Goal: Task Accomplishment & Management: Use online tool/utility

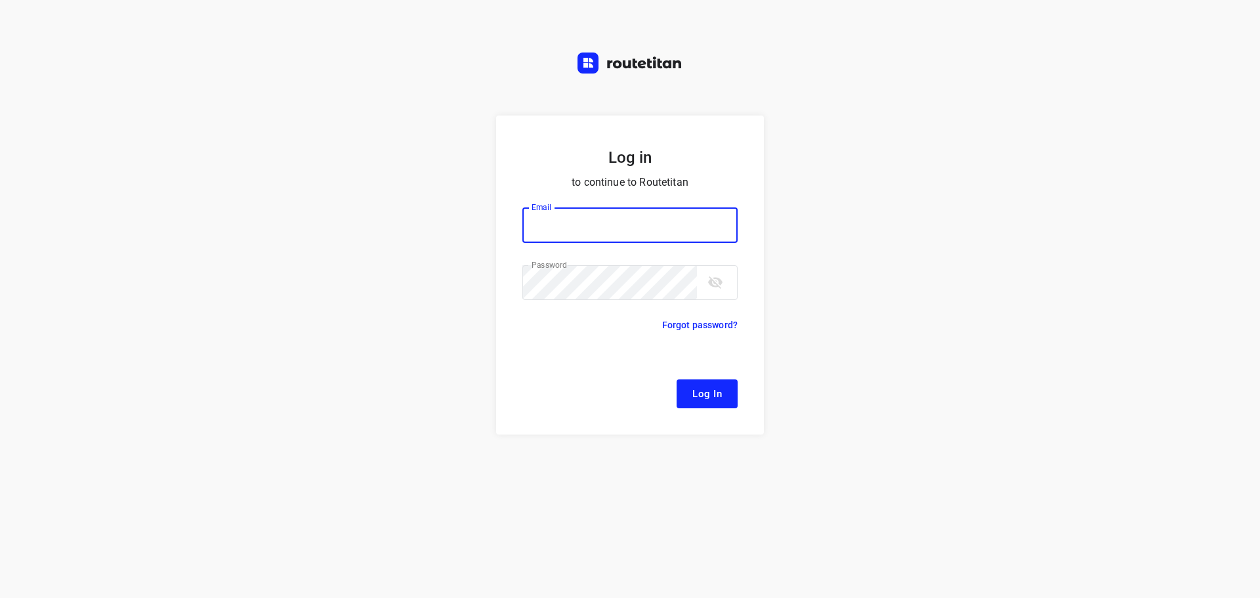
type input "[EMAIL_ADDRESS][DOMAIN_NAME]"
click at [701, 390] on span "Log In" at bounding box center [707, 393] width 30 height 17
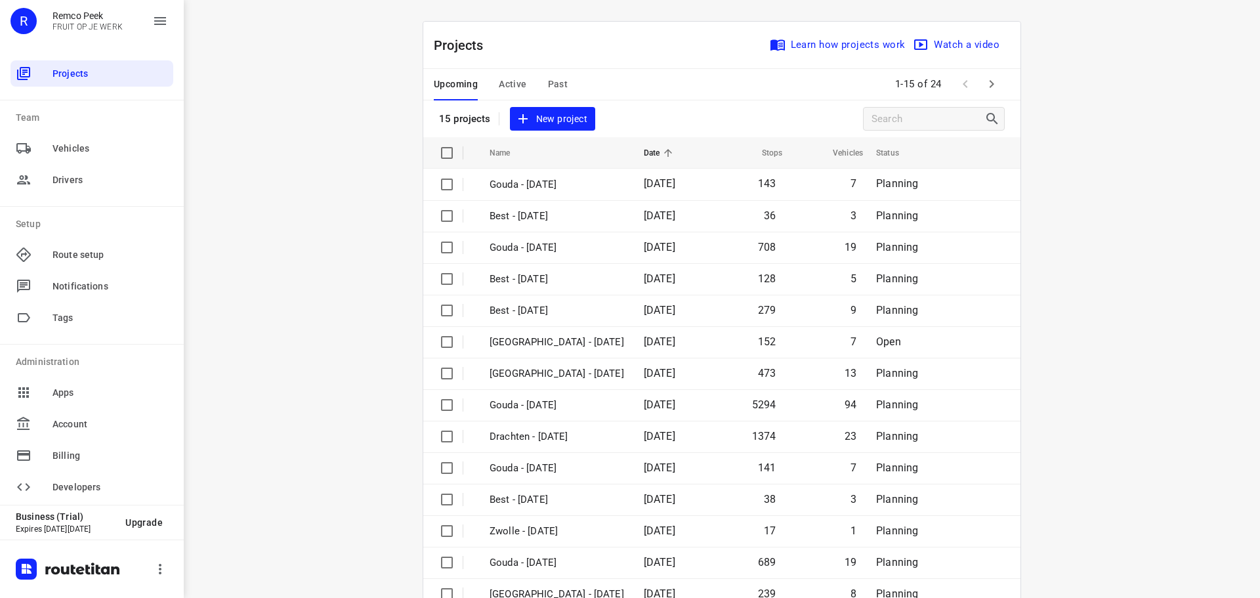
click at [548, 82] on span "Past" at bounding box center [558, 84] width 20 height 16
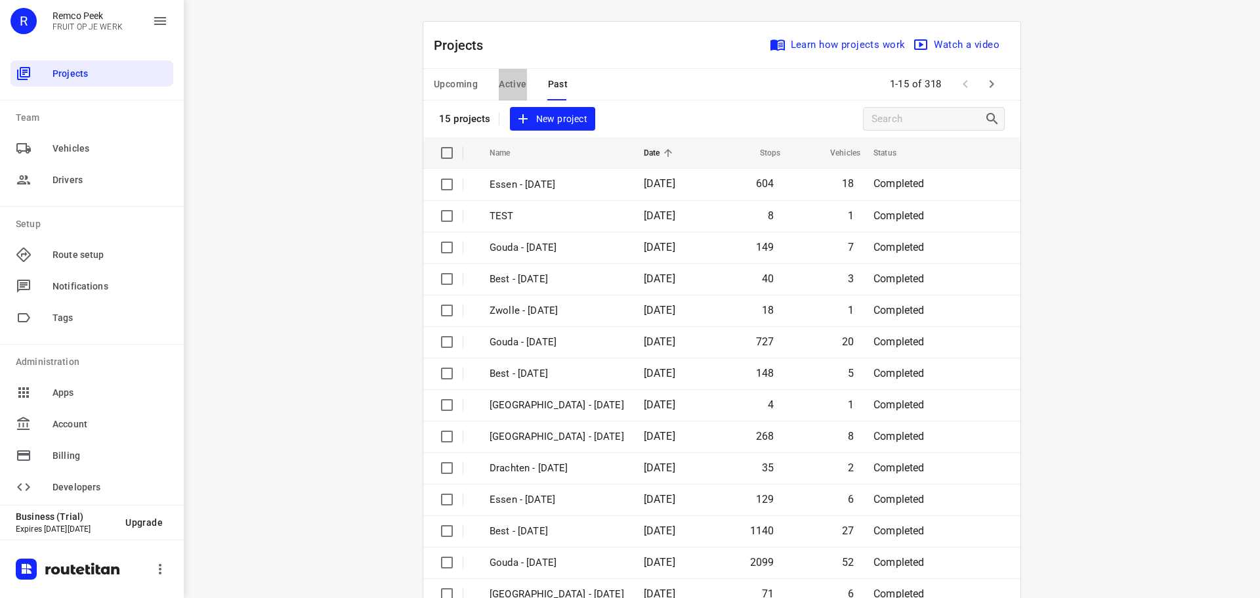
click at [503, 87] on span "Active" at bounding box center [513, 84] width 28 height 16
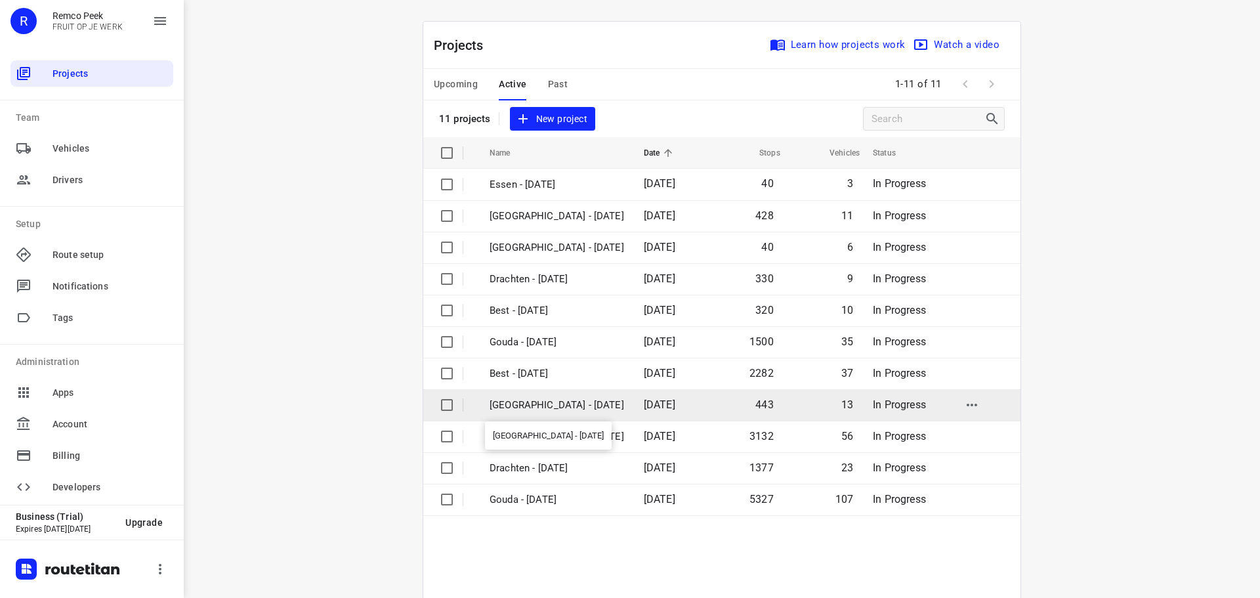
click at [514, 403] on p "[GEOGRAPHIC_DATA] - [DATE]" at bounding box center [557, 405] width 135 height 15
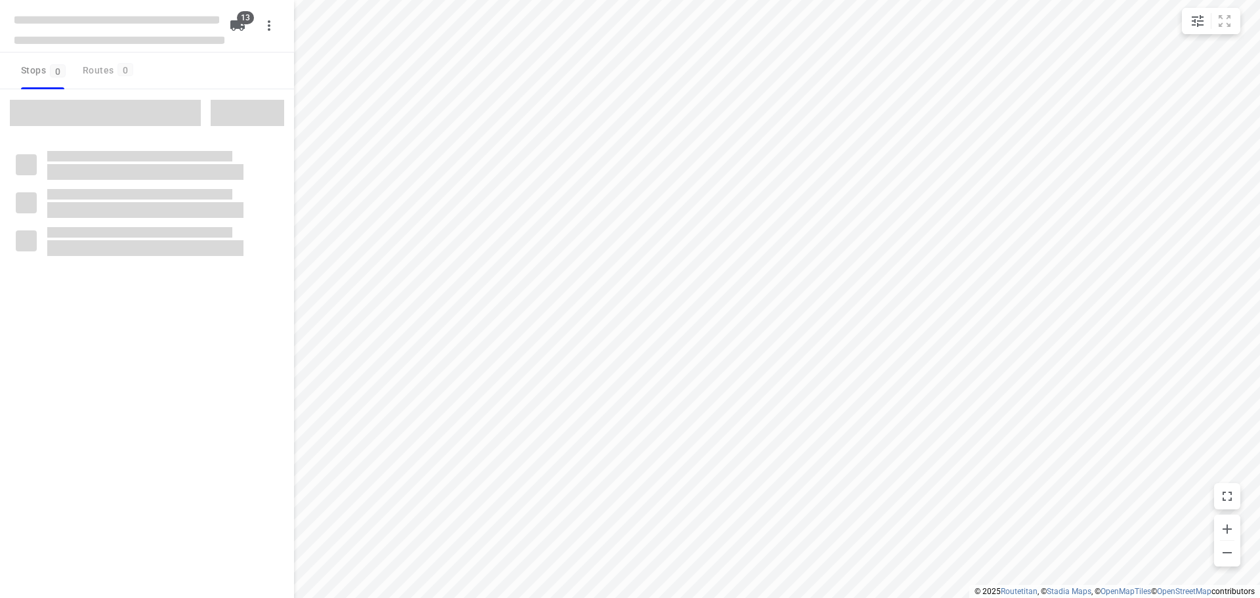
checkbox input "true"
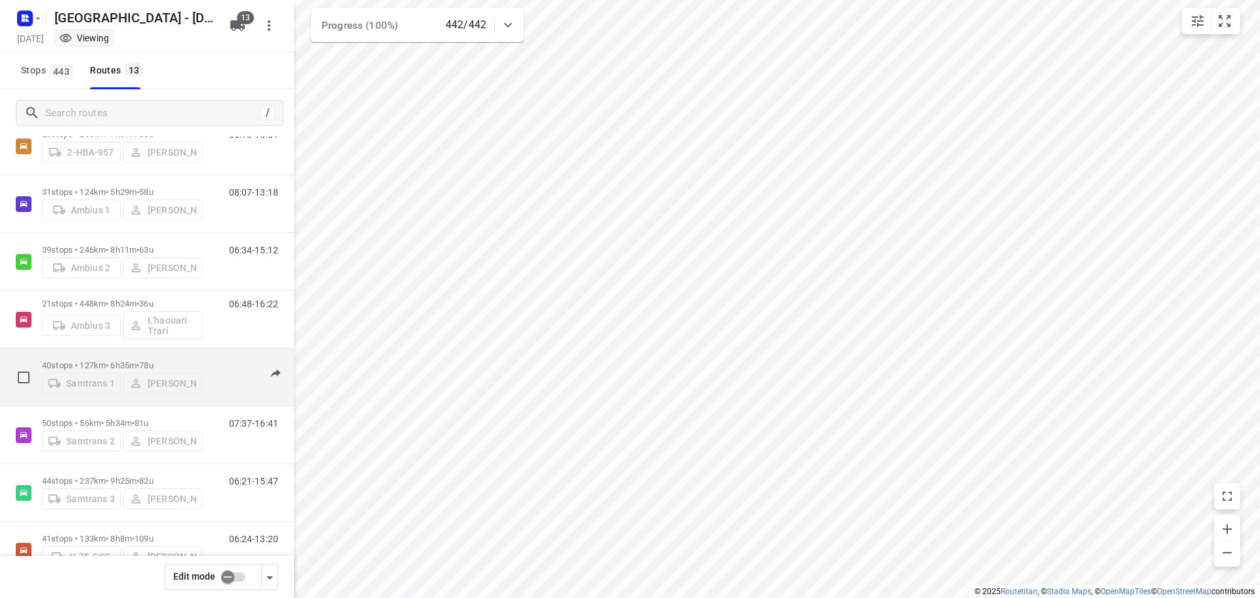
scroll to position [412, 0]
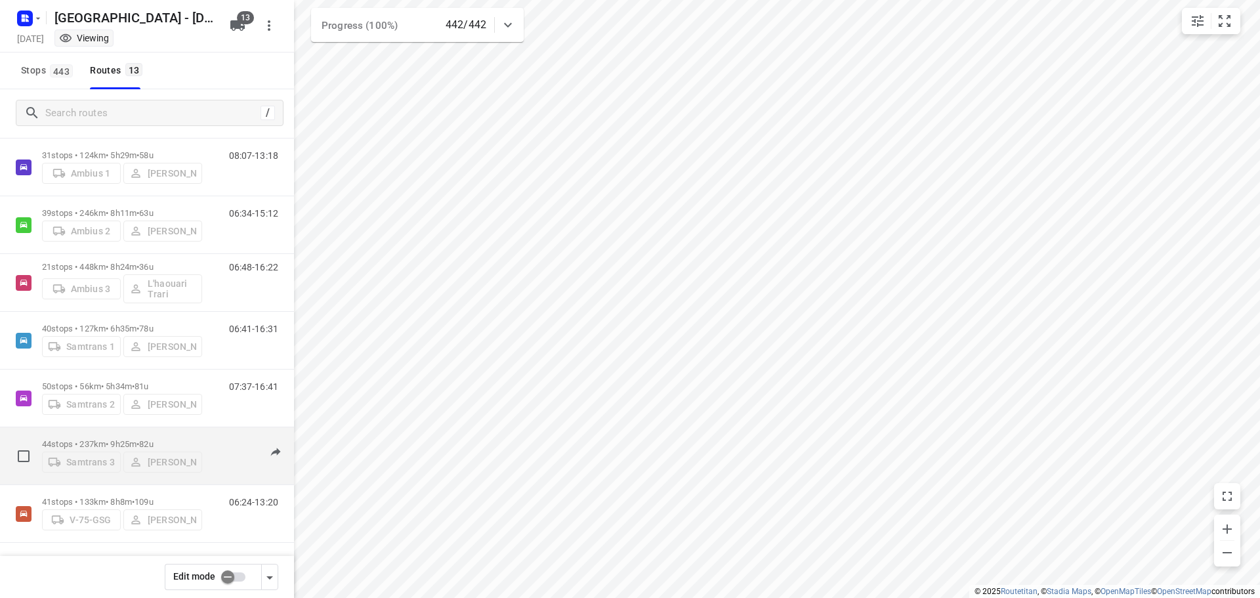
click at [98, 439] on p "44 stops • 237km • 9h25m • 82u" at bounding box center [122, 444] width 160 height 10
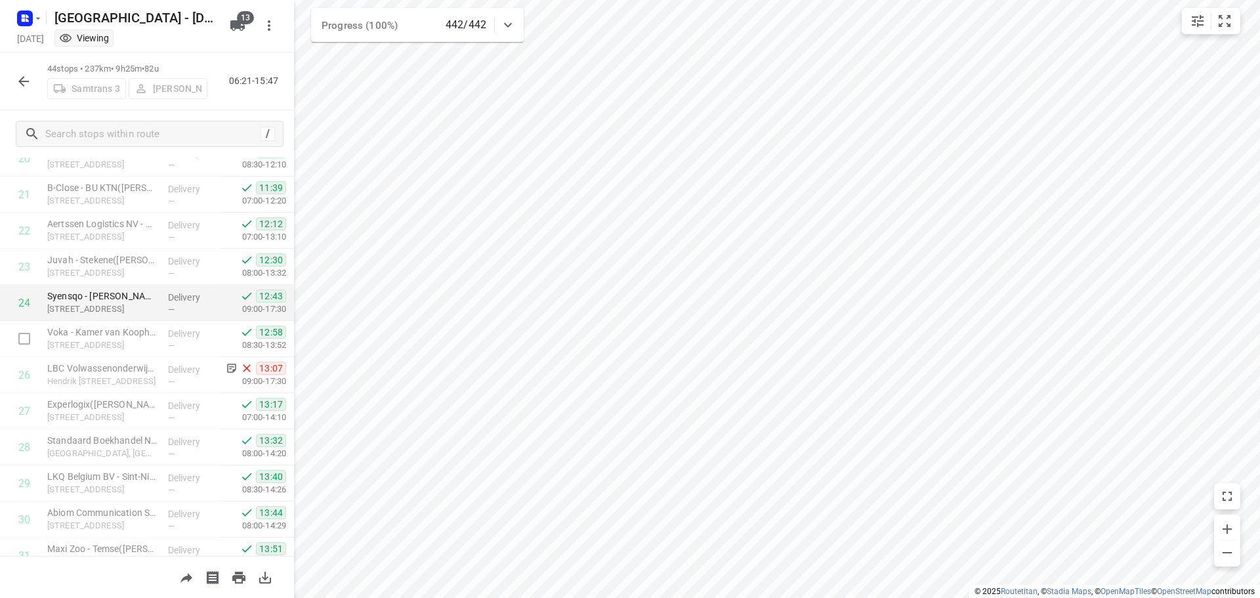
scroll to position [804, 0]
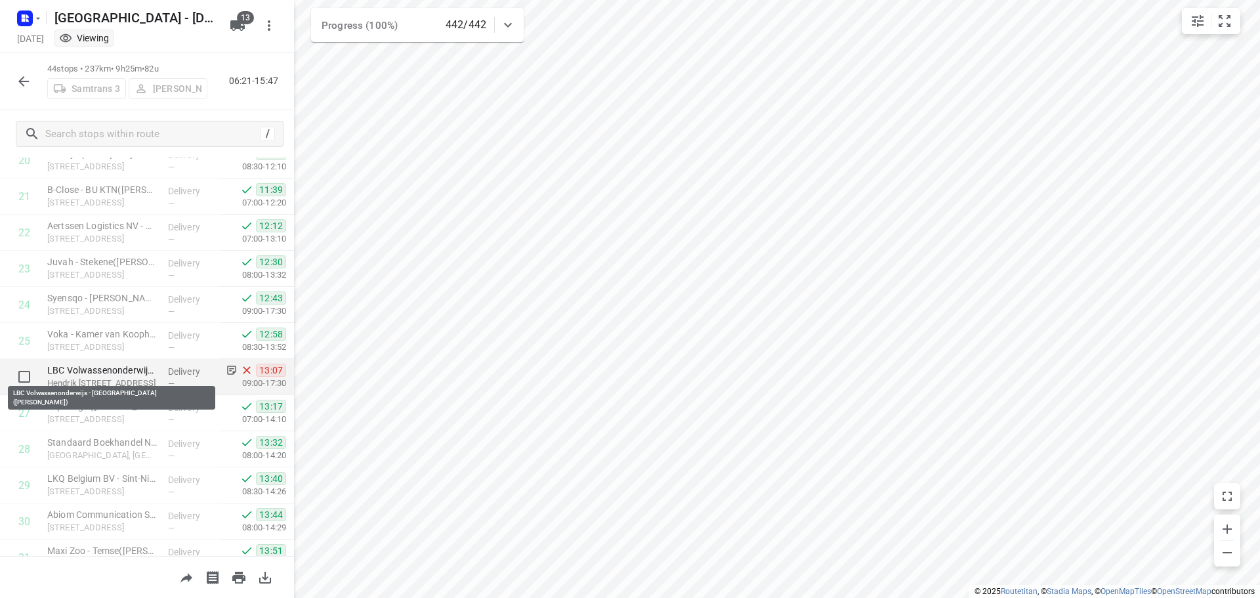
click at [87, 369] on p "LBC Volwassenonderwijs - [GEOGRAPHIC_DATA]([PERSON_NAME])" at bounding box center [102, 370] width 110 height 13
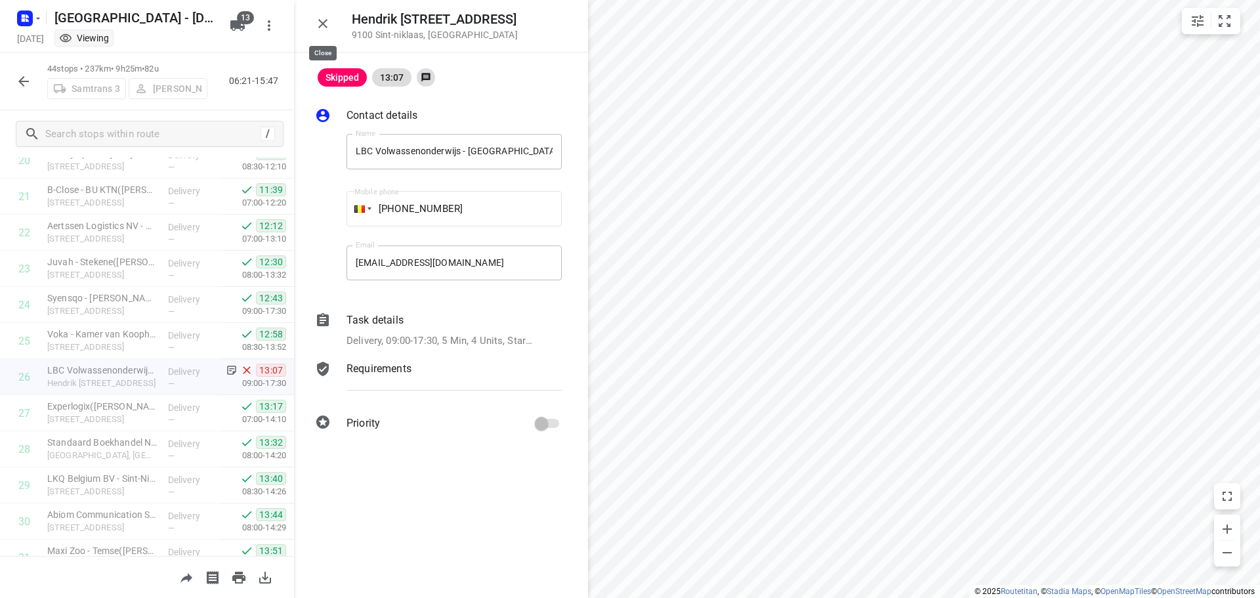
click at [318, 22] on icon "button" at bounding box center [323, 24] width 16 height 16
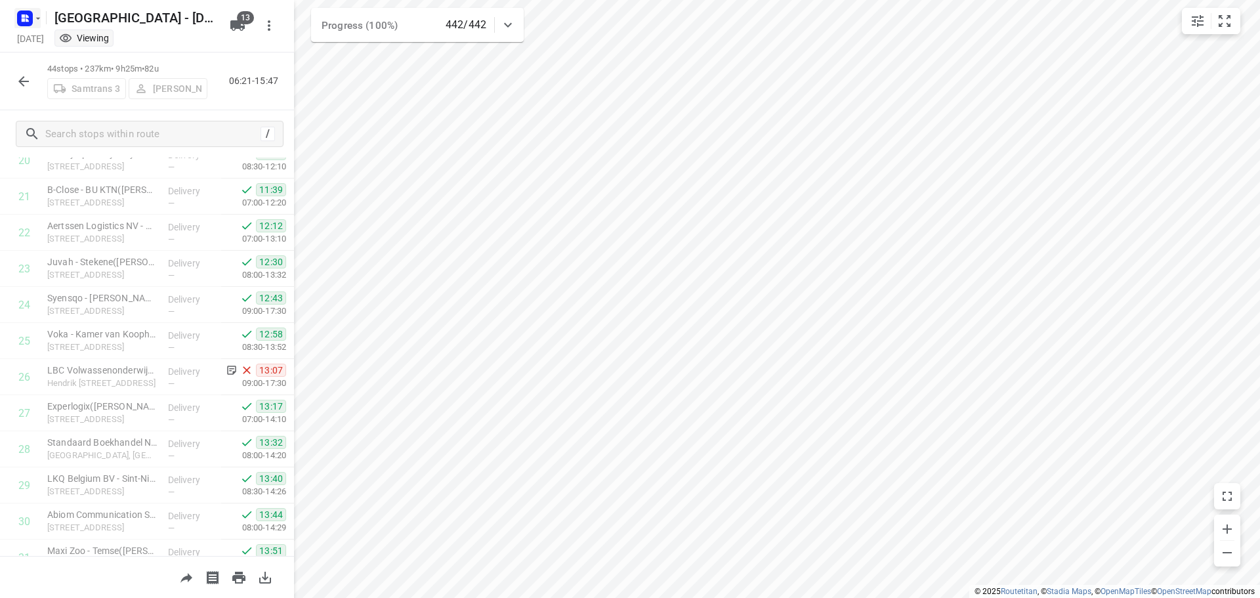
click at [36, 16] on icon "button" at bounding box center [38, 18] width 11 height 11
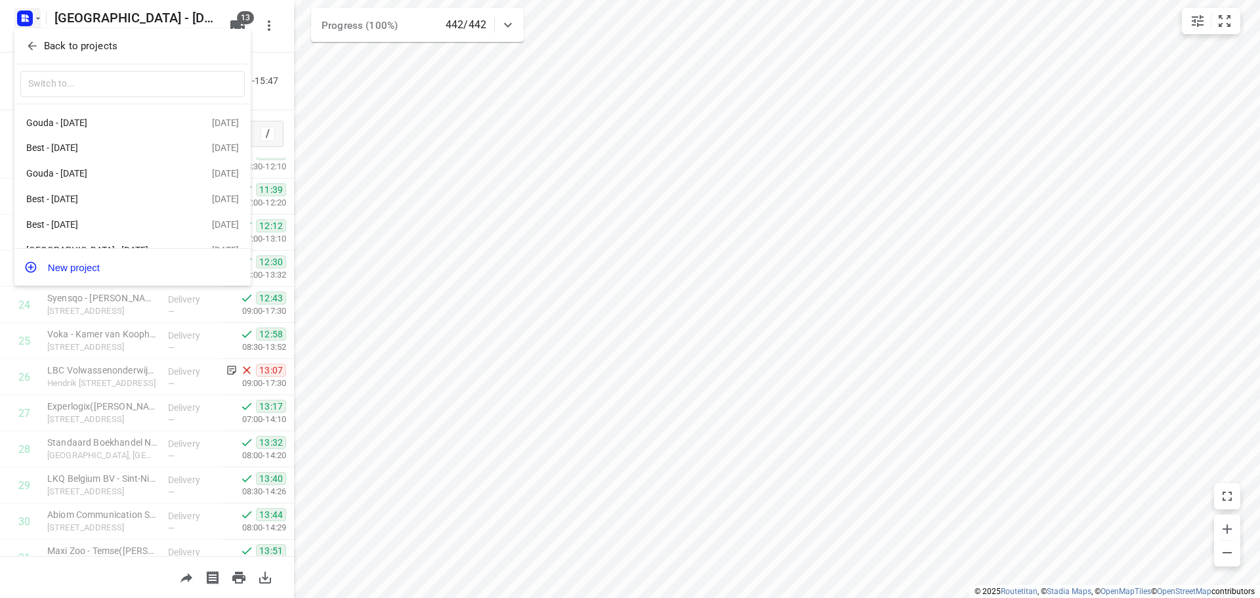
click at [56, 43] on p "Back to projects" at bounding box center [81, 46] width 74 height 15
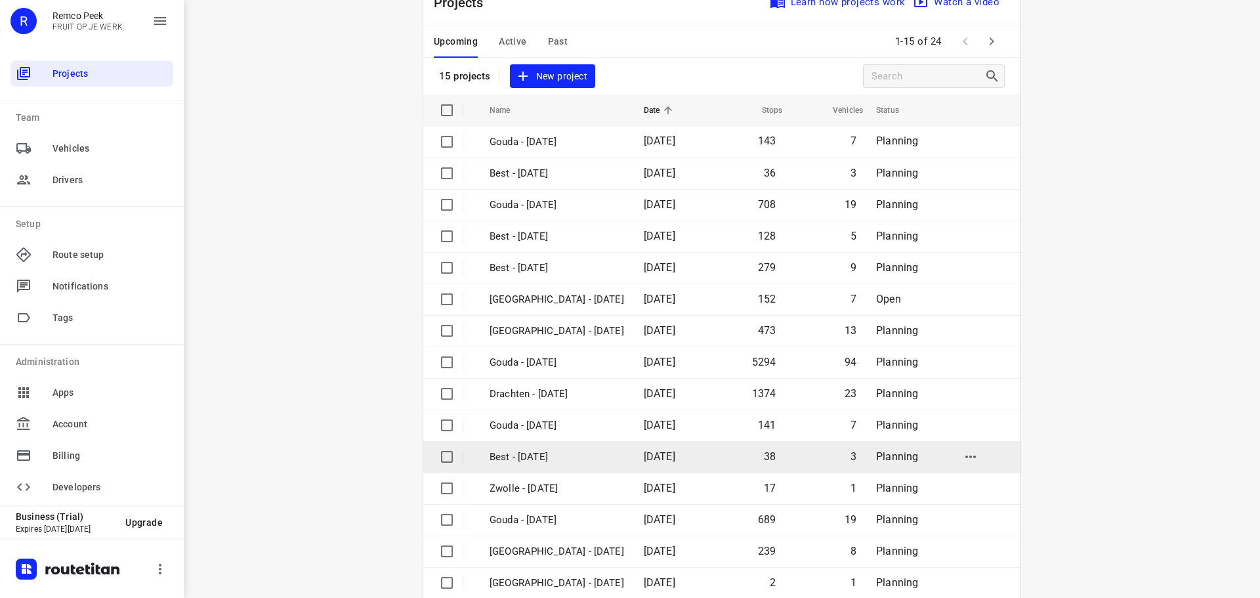
scroll to position [66, 0]
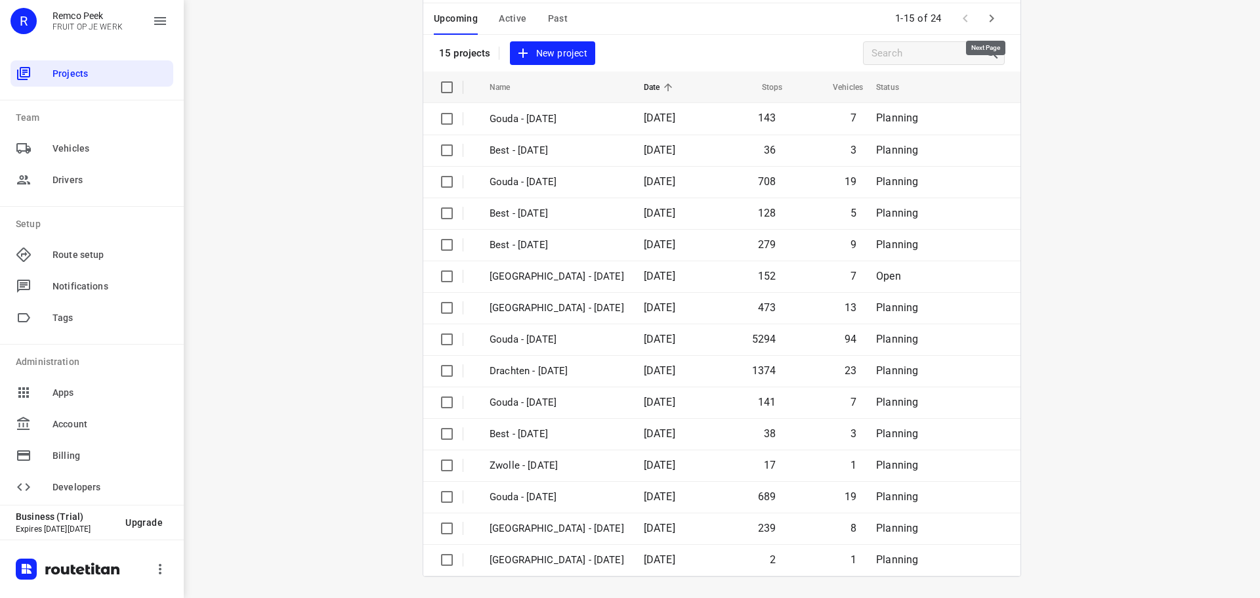
click at [984, 17] on icon "button" at bounding box center [992, 19] width 16 height 16
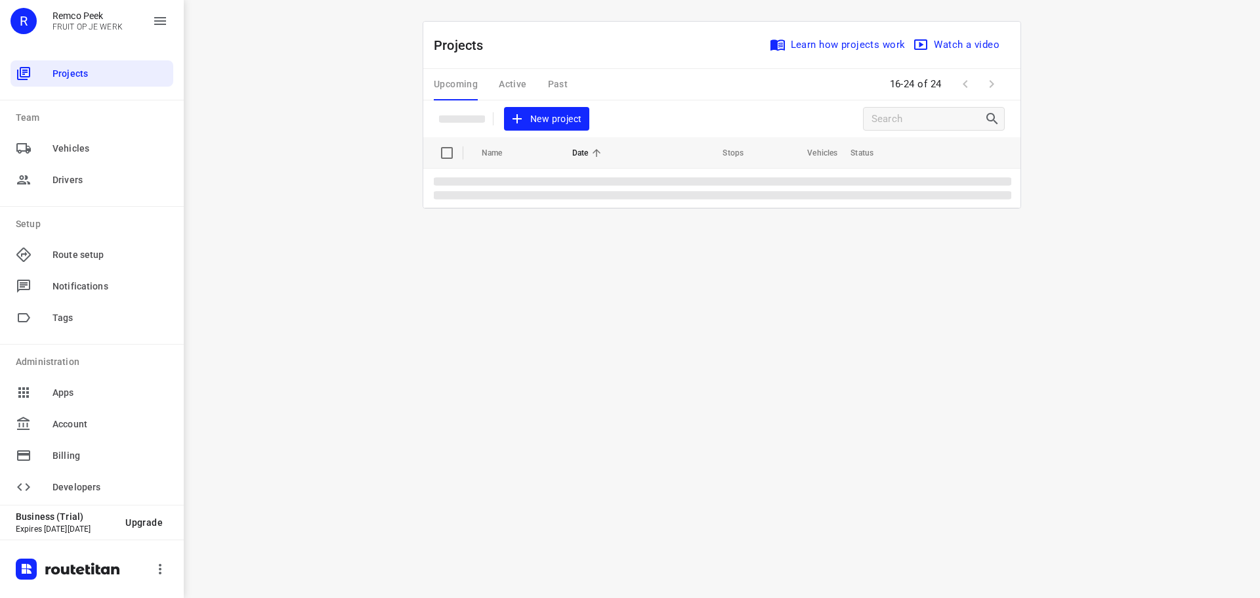
scroll to position [0, 0]
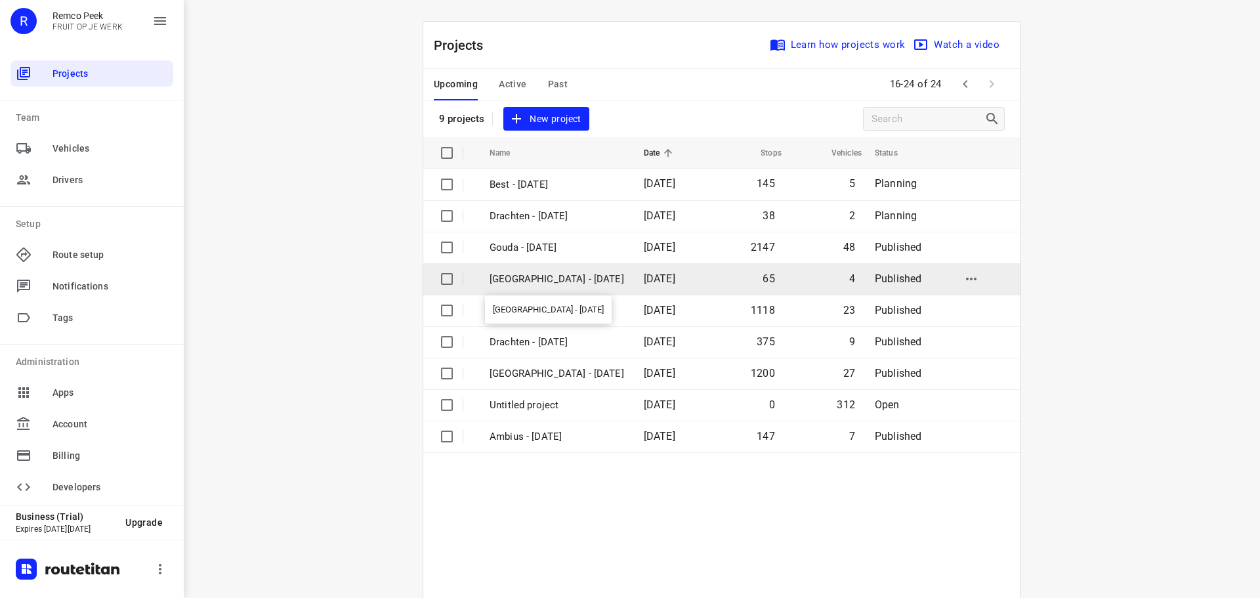
click at [549, 281] on p "[GEOGRAPHIC_DATA] - [DATE]" at bounding box center [557, 279] width 135 height 15
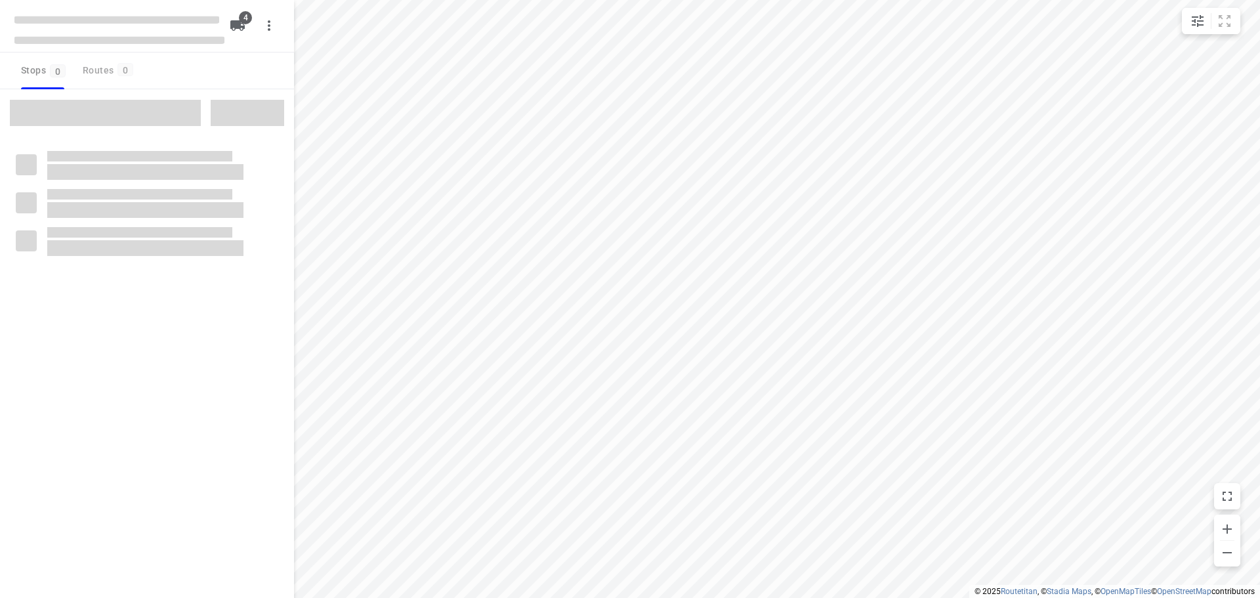
checkbox input "true"
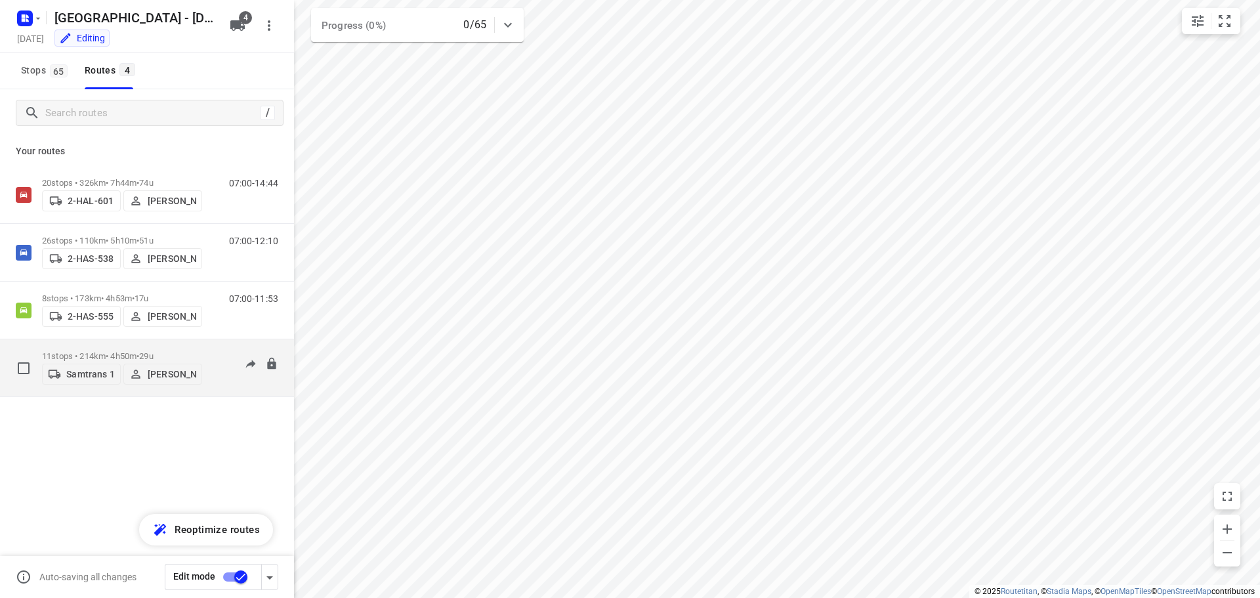
click at [91, 346] on div "11 stops • 214km • 4h50m • 29u Samtrans 1 [PERSON_NAME]" at bounding box center [122, 368] width 160 height 47
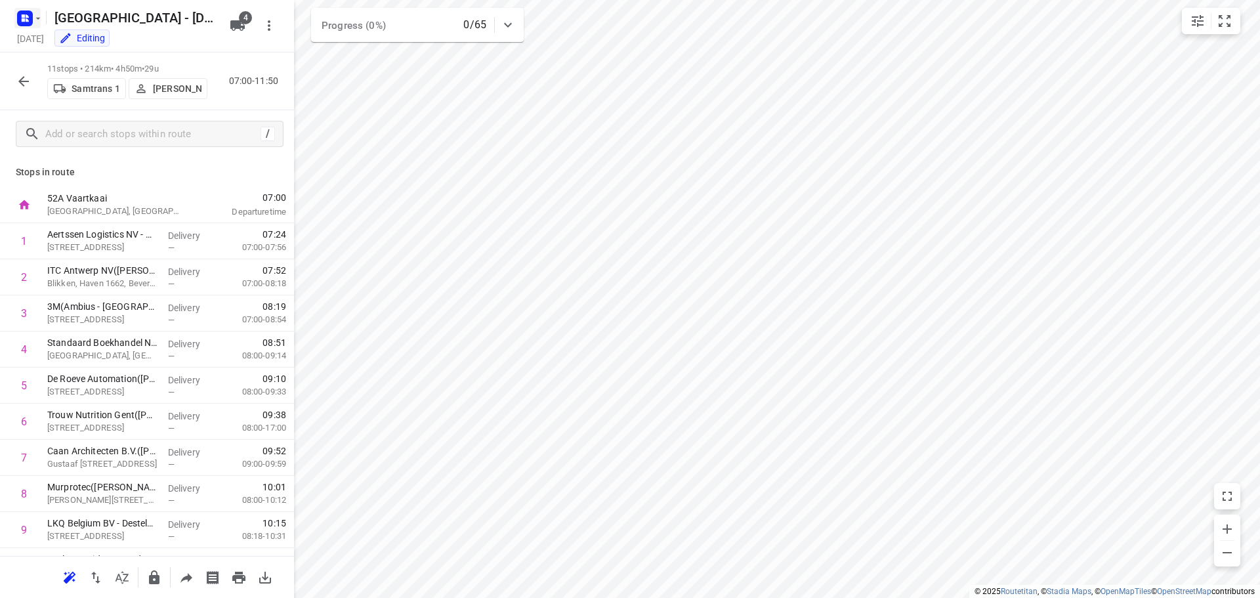
click at [30, 16] on rect "button" at bounding box center [25, 19] width 16 height 16
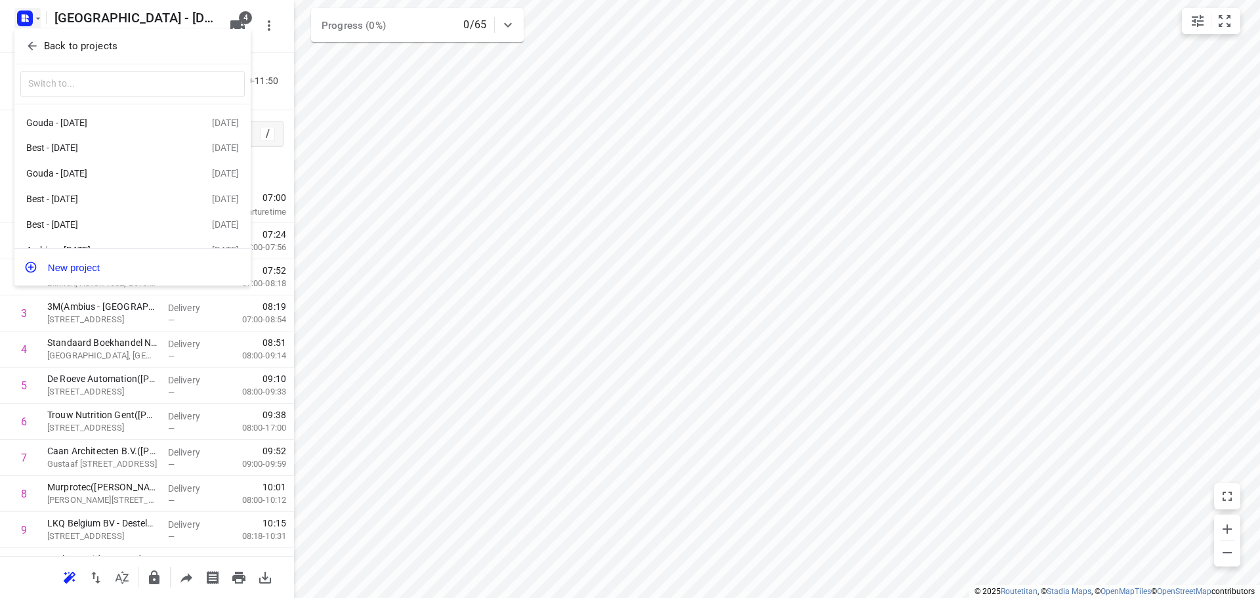
click at [63, 41] on p "Back to projects" at bounding box center [81, 46] width 74 height 15
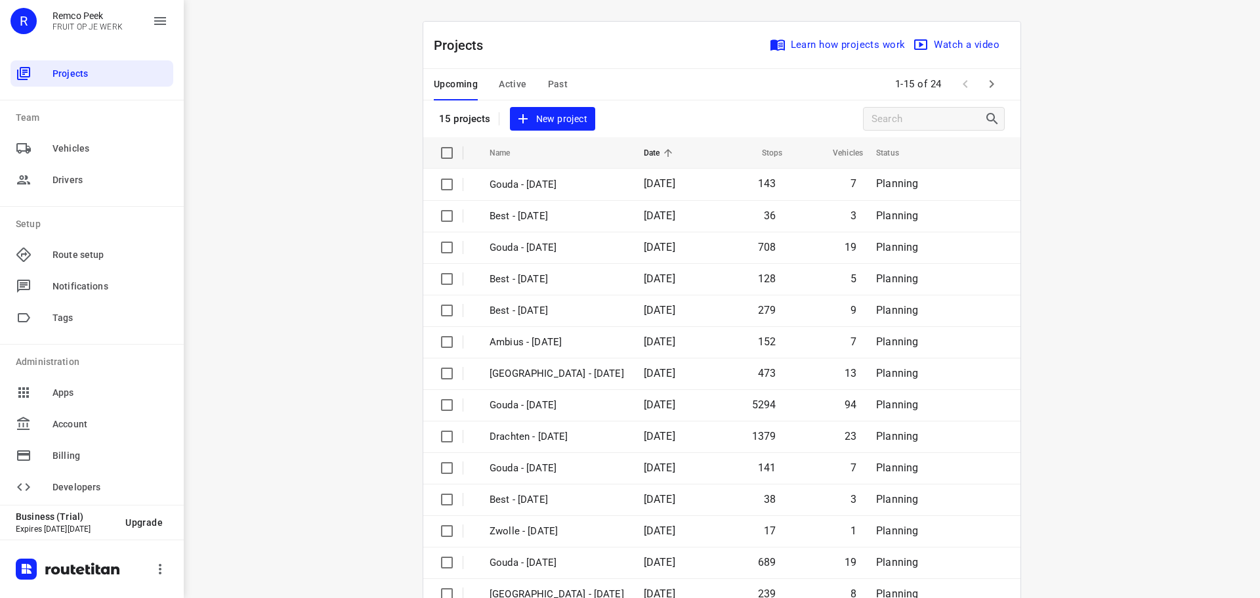
click at [505, 83] on span "Active" at bounding box center [513, 84] width 28 height 16
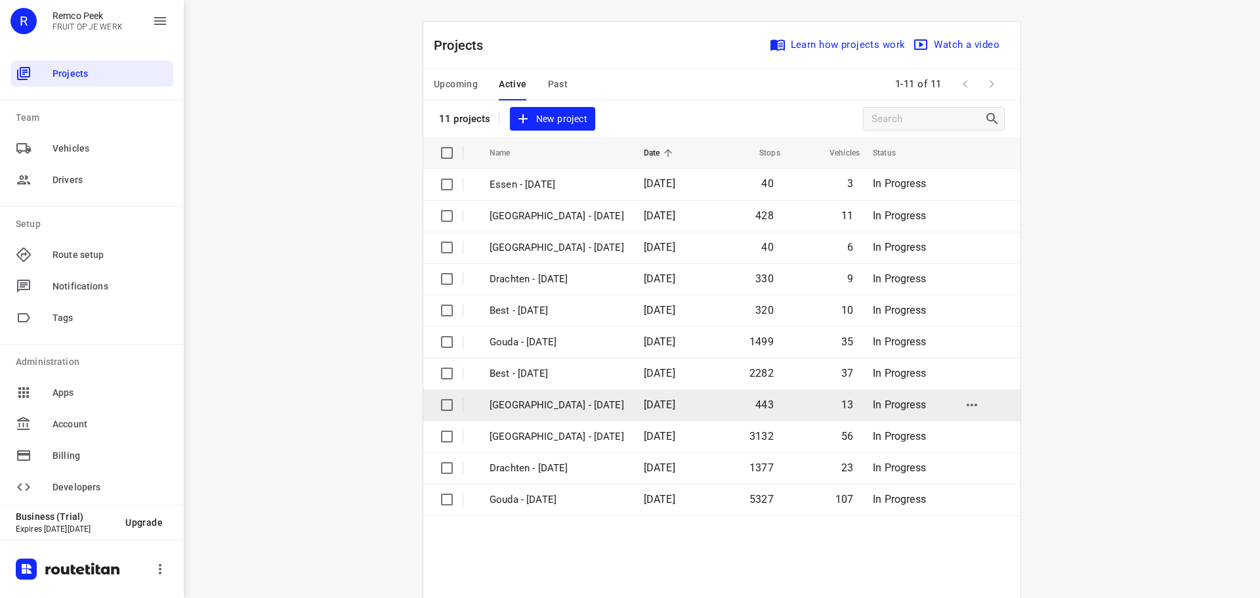
click at [547, 403] on p "[GEOGRAPHIC_DATA] - [DATE]" at bounding box center [557, 405] width 135 height 15
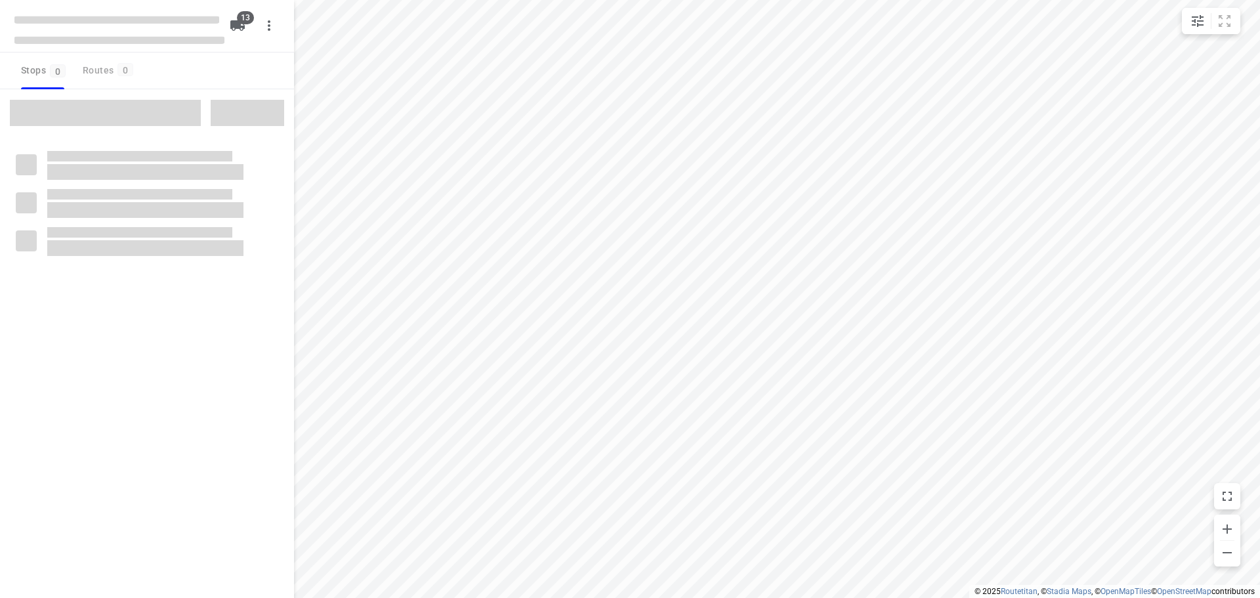
checkbox input "true"
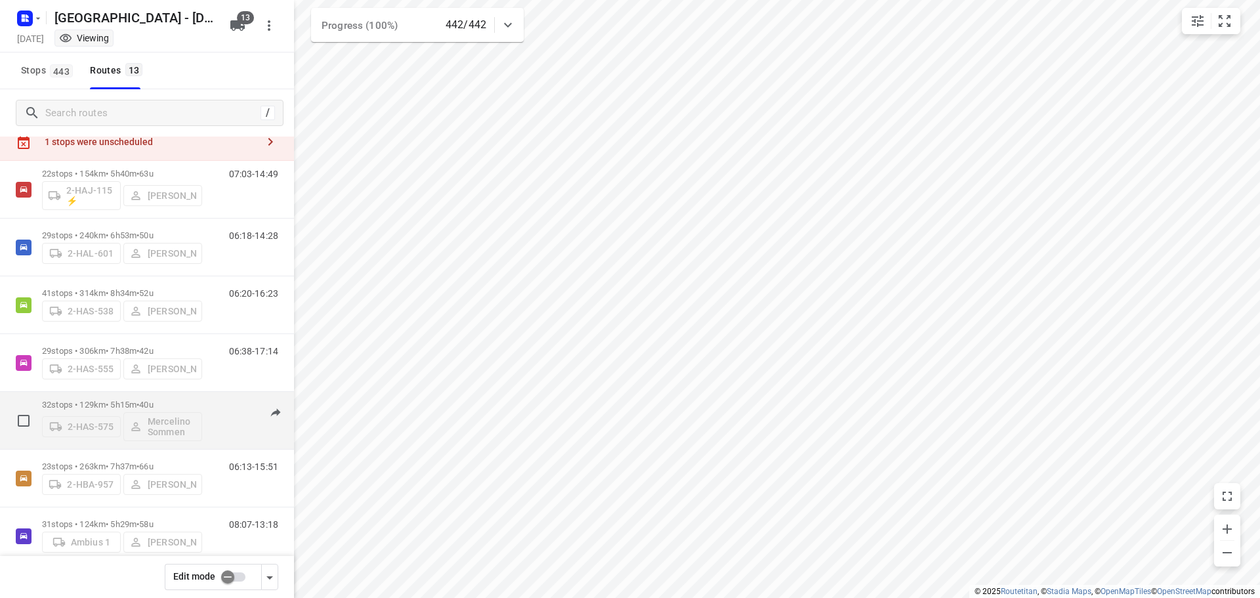
scroll to position [66, 0]
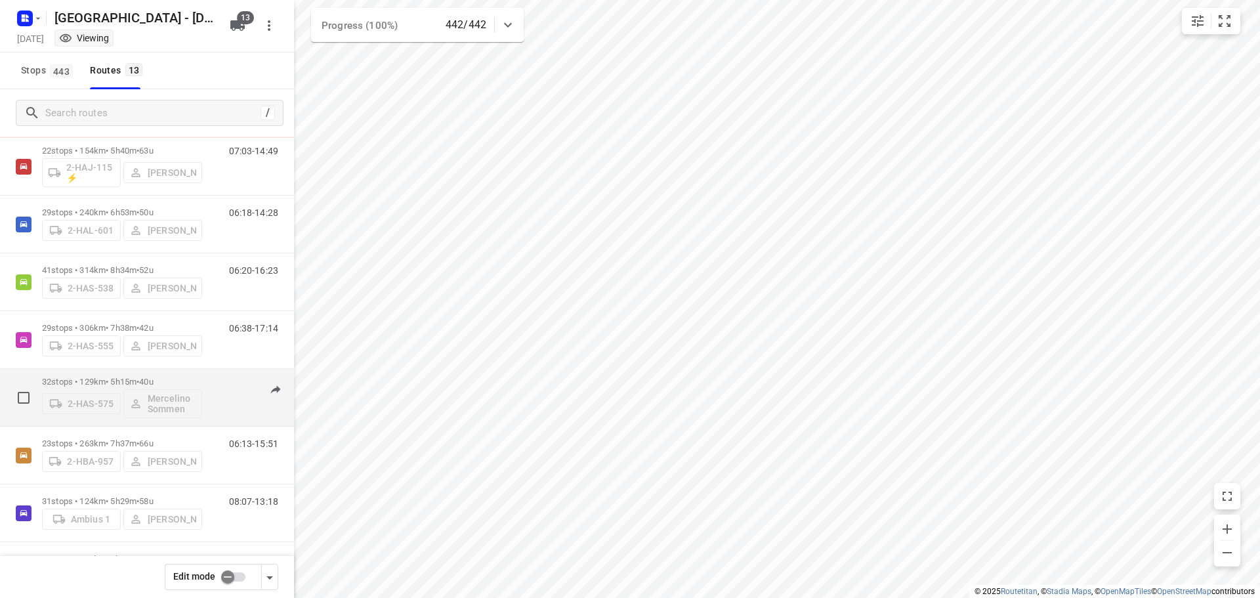
click at [117, 379] on p "32 stops • 129km • 5h15m • 40u" at bounding box center [122, 382] width 160 height 10
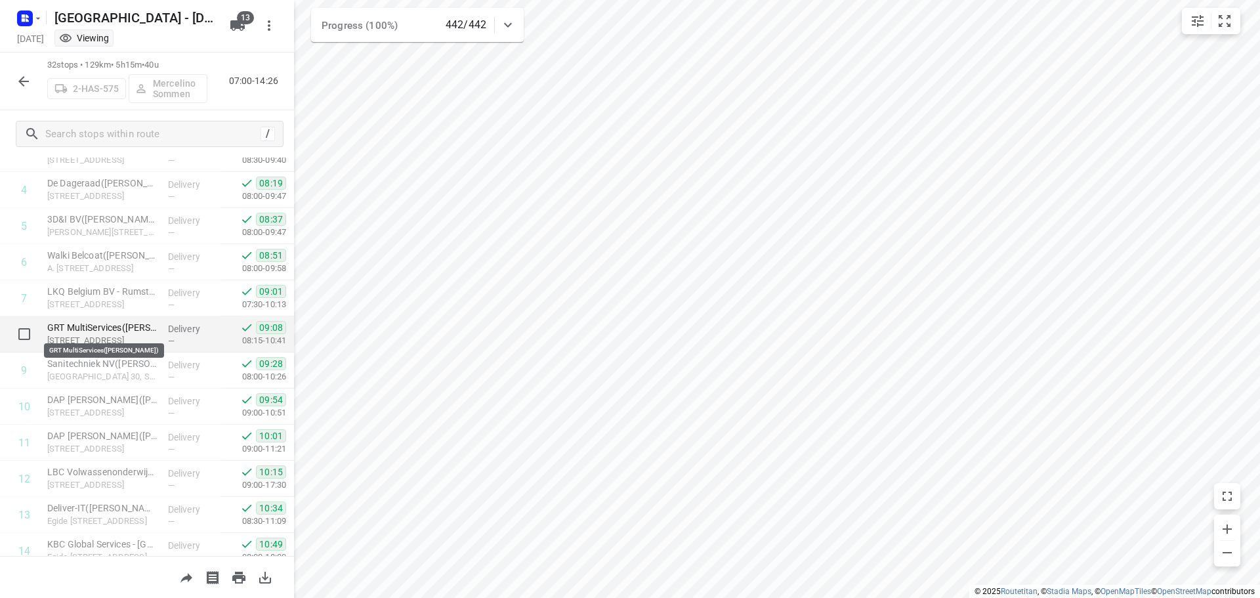
scroll to position [263, 0]
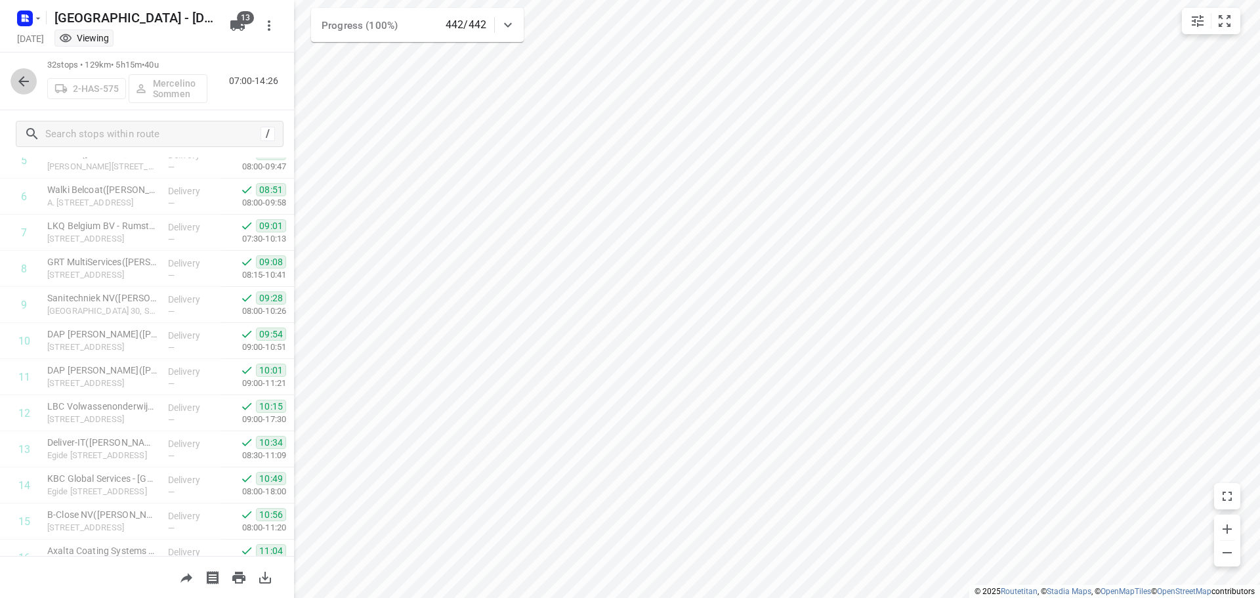
click at [27, 79] on icon "button" at bounding box center [24, 82] width 16 height 16
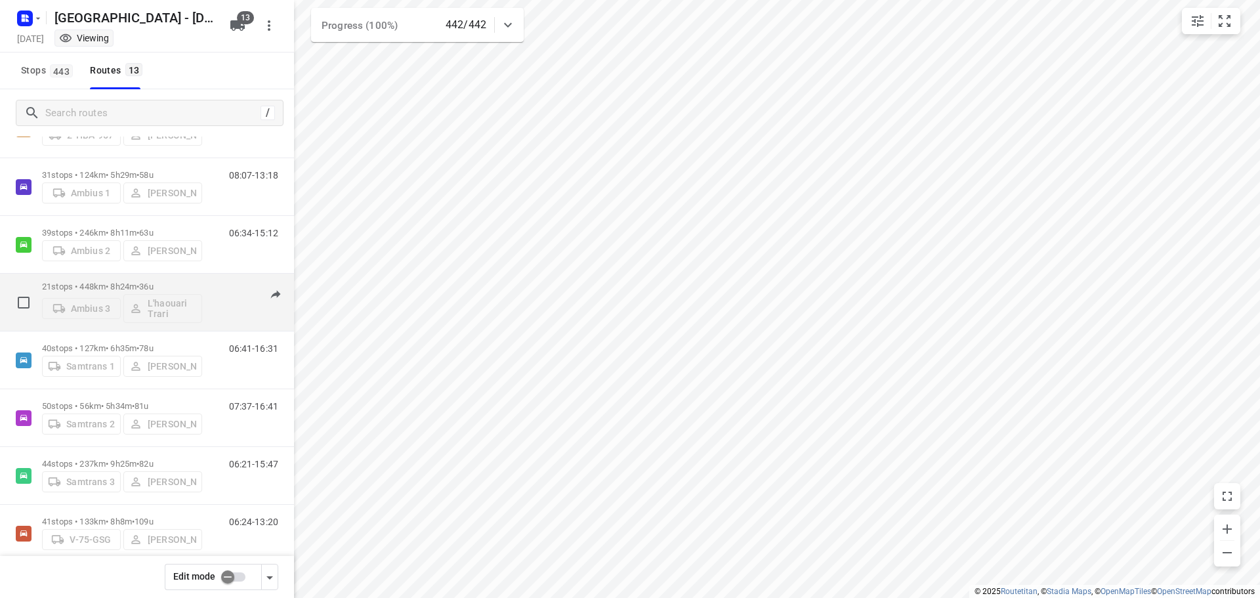
scroll to position [412, 0]
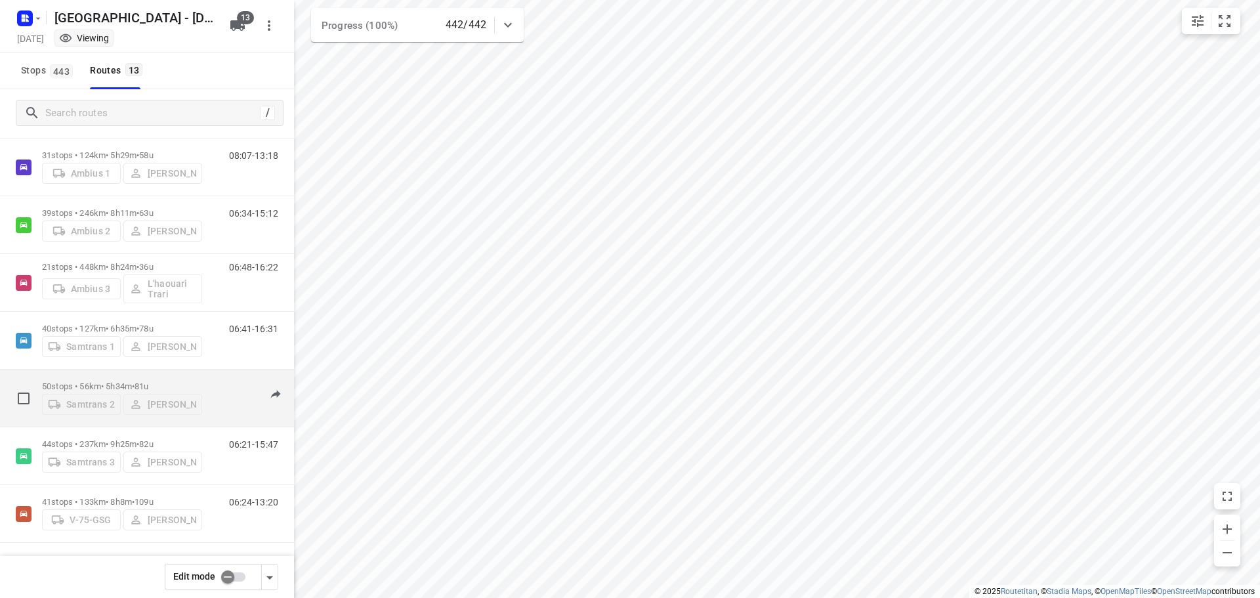
click at [106, 381] on p "50 stops • 56km • 5h34m • 81u" at bounding box center [122, 386] width 160 height 10
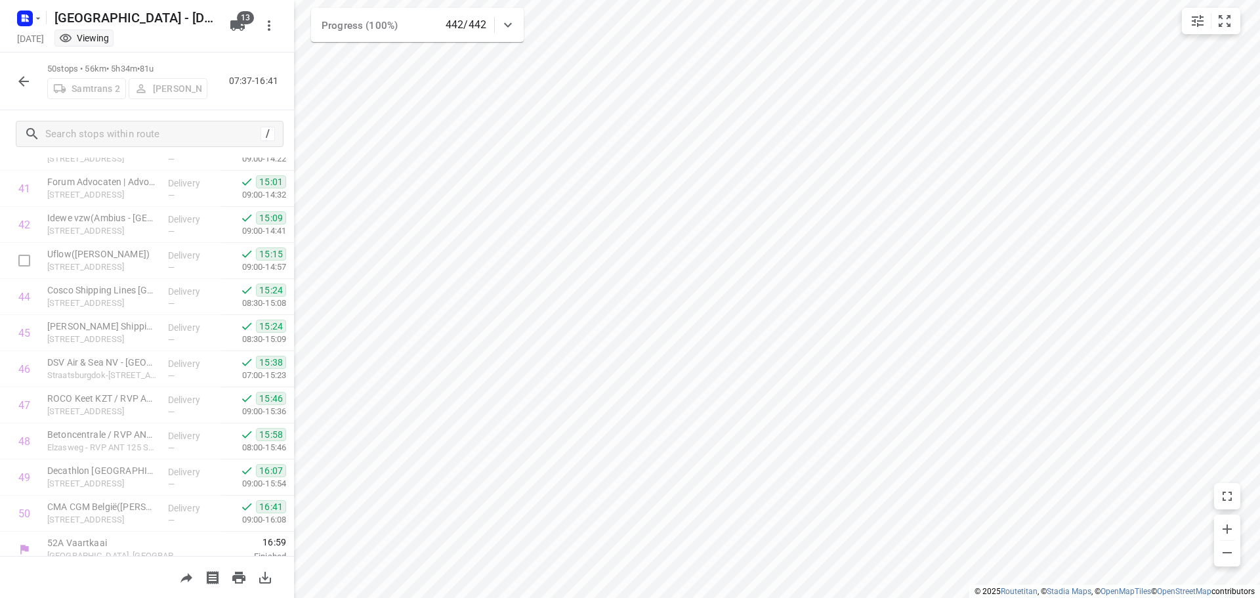
scroll to position [1546, 0]
